Goal: Task Accomplishment & Management: Manage account settings

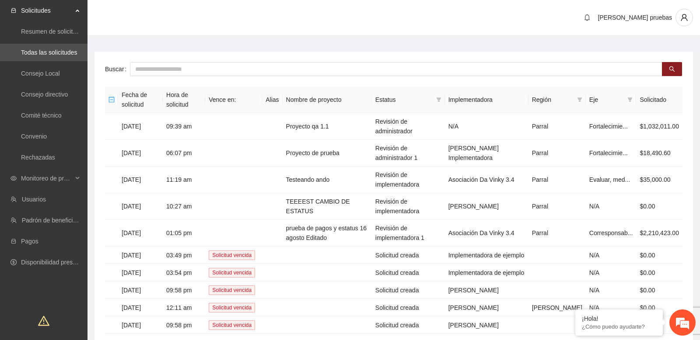
click at [328, 39] on main "Buscar Fecha de solicitud Hora de solicitud Vence en: Alias Nombre de proyecto …" at bounding box center [393, 207] width 612 height 342
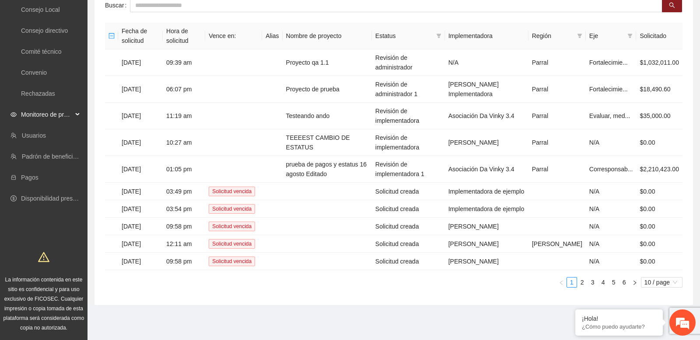
click at [73, 106] on div "Monitoreo de proyectos" at bounding box center [43, 114] width 87 height 17
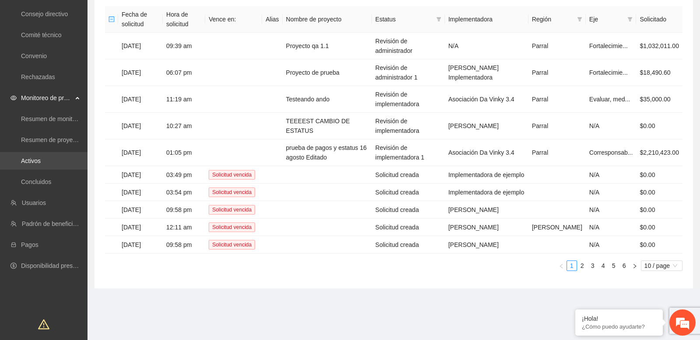
click at [39, 162] on link "Activos" at bounding box center [31, 160] width 20 height 7
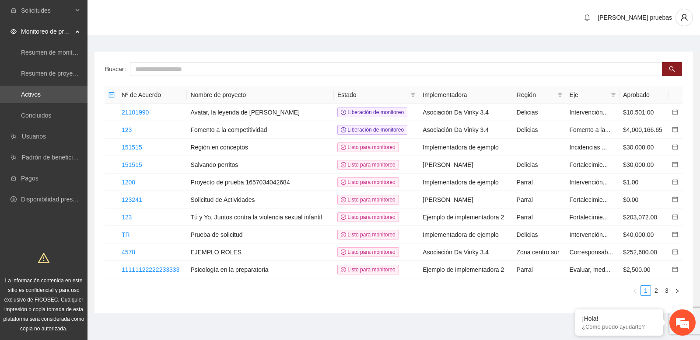
click at [289, 40] on main "Buscar Nº de Acuerdo Nombre de proyecto Estado Implementadora Región Eje Aproba…" at bounding box center [393, 179] width 612 height 286
click at [315, 42] on main "Buscar Nº de Acuerdo Nombre de proyecto Estado Implementadora Región Eje Aproba…" at bounding box center [393, 179] width 612 height 286
click at [163, 123] on td "123" at bounding box center [152, 129] width 69 height 17
click at [147, 111] on link "21101990" at bounding box center [135, 112] width 27 height 7
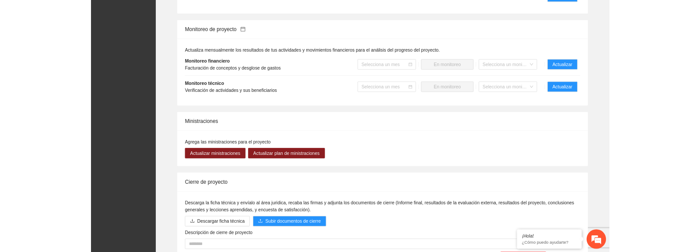
scroll to position [668, 0]
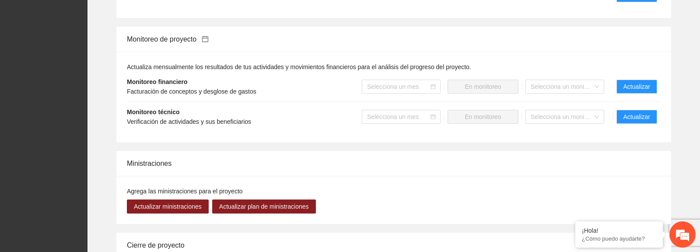
click at [622, 63] on div "Actualiza mensualmente los resultados de tus actividades y movimientos financie…" at bounding box center [394, 97] width 534 height 70
click at [629, 83] on span "Actualizar" at bounding box center [636, 87] width 27 height 10
click at [626, 87] on span "Actualizar" at bounding box center [636, 87] width 27 height 10
click at [625, 84] on span "Actualizar" at bounding box center [636, 87] width 27 height 10
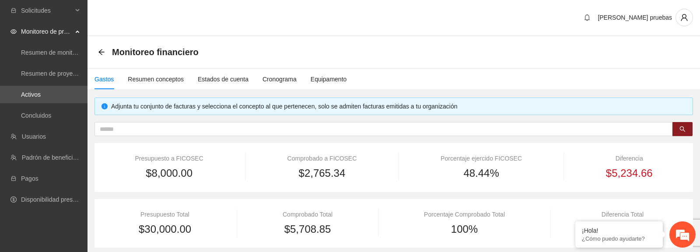
type input "**********"
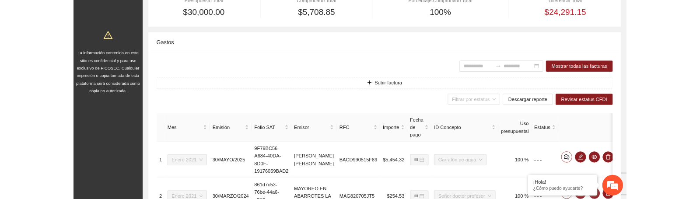
scroll to position [300, 0]
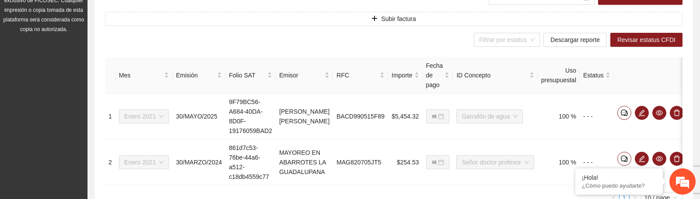
click at [427, 40] on div "Filtrar por estatus Descargar reporte Revisar estatus CFDI" at bounding box center [393, 40] width 577 height 14
click at [439, 42] on div "Filtrar por estatus Descargar reporte Revisar estatus CFDI" at bounding box center [393, 40] width 577 height 14
click at [625, 40] on span "Revisar estatus CFDI" at bounding box center [646, 40] width 58 height 10
click at [335, 44] on div "Filtrar por estatus Descargar reporte Revisar estatus CFDI" at bounding box center [393, 40] width 577 height 14
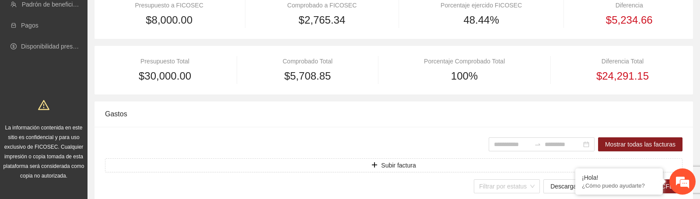
scroll to position [0, 0]
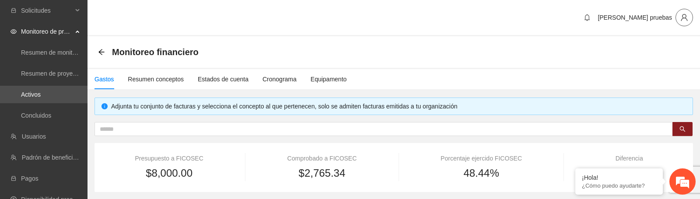
click at [684, 14] on icon "user" at bounding box center [684, 18] width 8 height 8
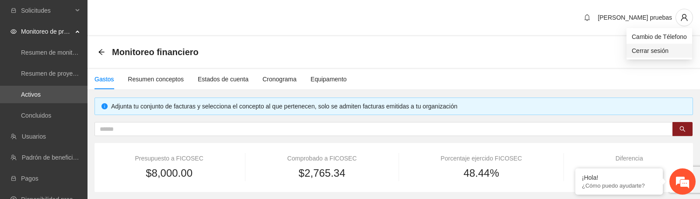
click at [643, 46] on span "Cerrar sesión" at bounding box center [658, 51] width 55 height 10
